Goal: Information Seeking & Learning: Learn about a topic

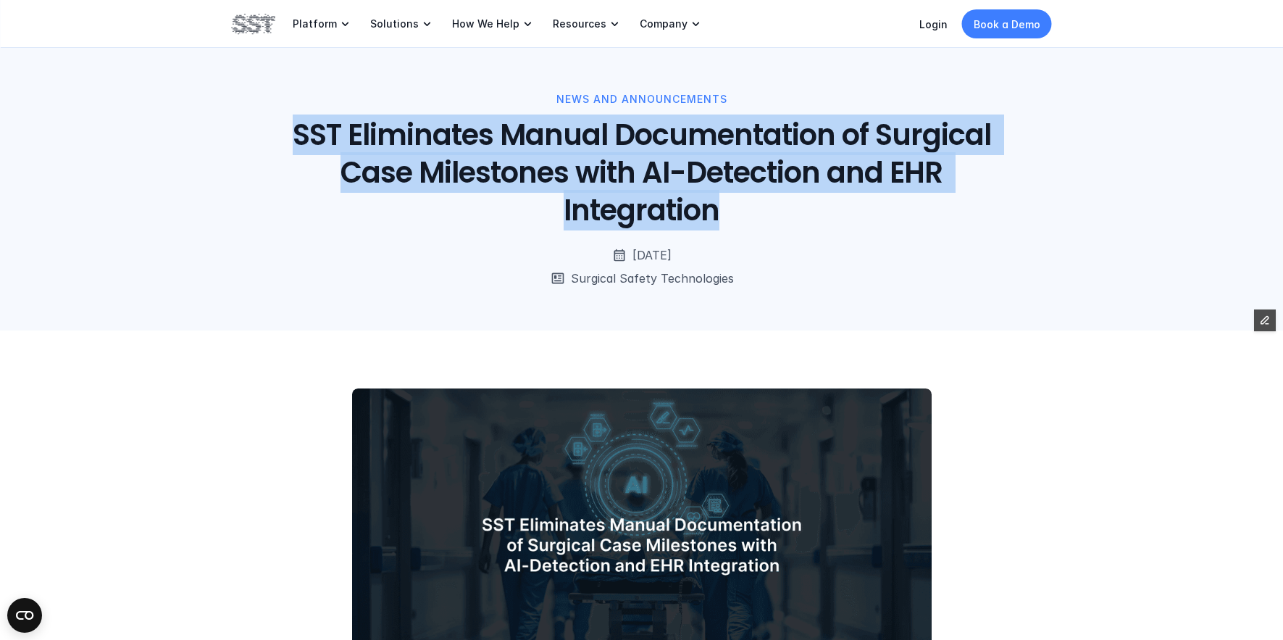
drag, startPoint x: 826, startPoint y: 211, endPoint x: 286, endPoint y: 121, distance: 547.0
click at [286, 121] on h1 "SST Eliminates Manual Documentation of Surgical Case Milestones with AI-Detecti…" at bounding box center [641, 172] width 738 height 113
copy h1 "SST Eliminates Manual Documentation of Surgical Case Milestones with AI-Detecti…"
